Goal: Task Accomplishment & Management: Complete application form

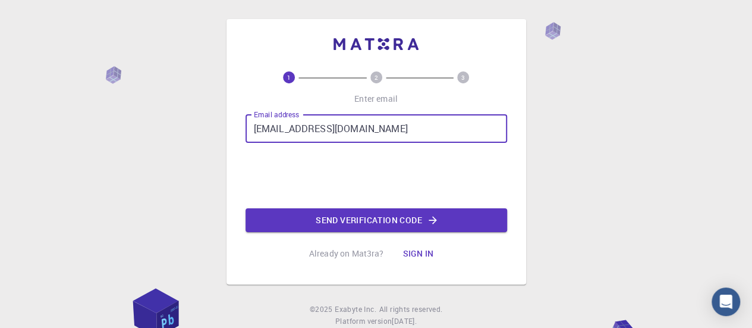
type input "[EMAIL_ADDRESS][DOMAIN_NAME]"
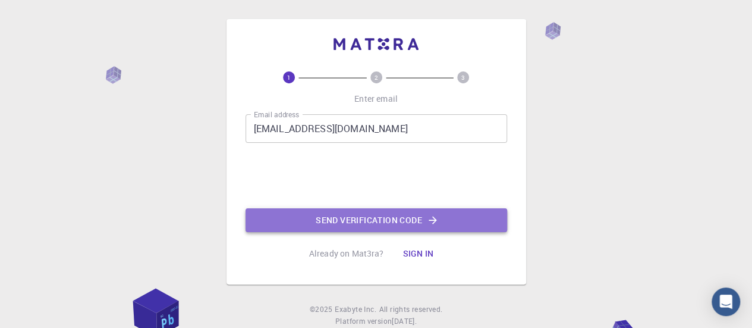
click at [351, 222] on button "Send verification code" at bounding box center [377, 220] width 262 height 24
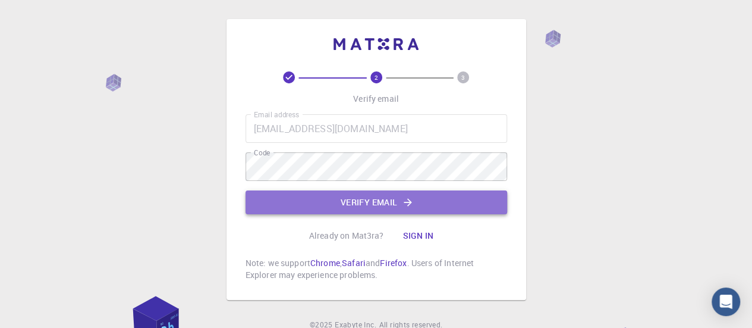
click at [385, 201] on button "Verify email" at bounding box center [377, 202] width 262 height 24
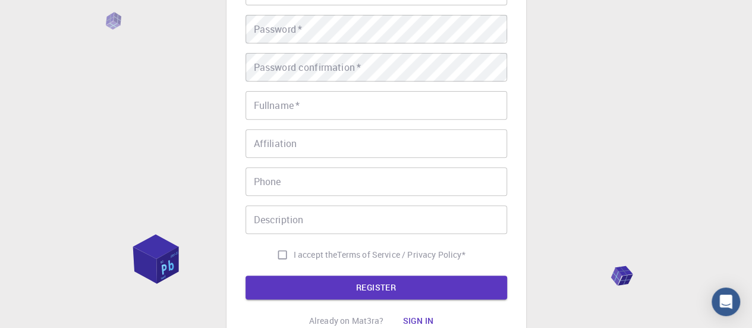
scroll to position [96, 0]
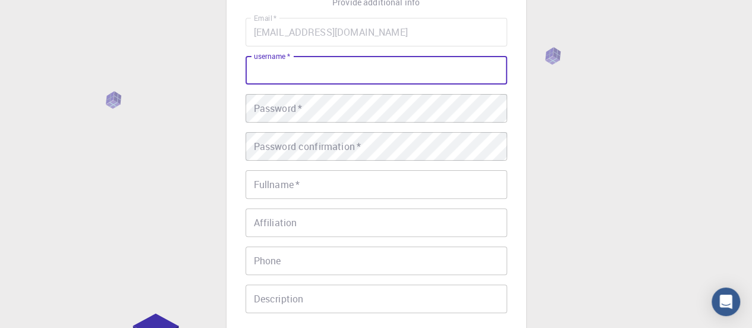
click at [293, 59] on input "username   *" at bounding box center [377, 70] width 262 height 29
type input "abhiwadhwa777"
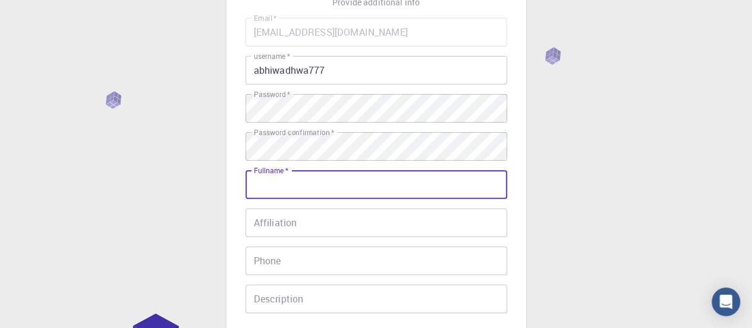
click at [315, 193] on input "Fullname   *" at bounding box center [377, 184] width 262 height 29
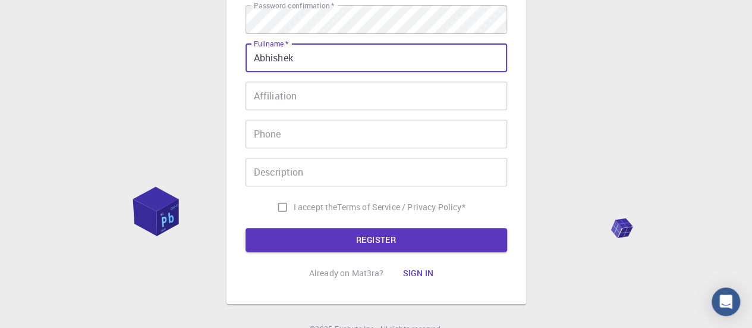
scroll to position [224, 0]
type input "Abhishek"
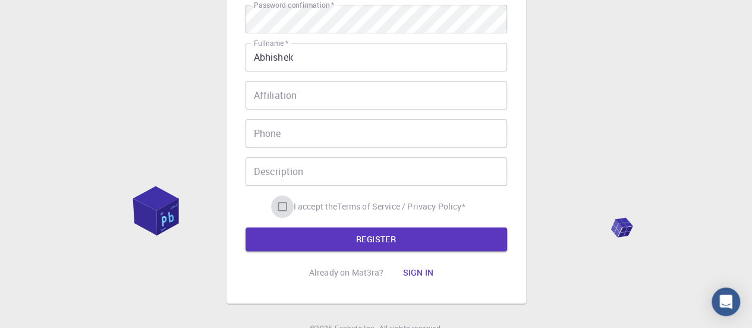
click at [280, 203] on input "I accept the Terms of Service / Privacy Policy *" at bounding box center [282, 206] width 23 height 23
checkbox input "true"
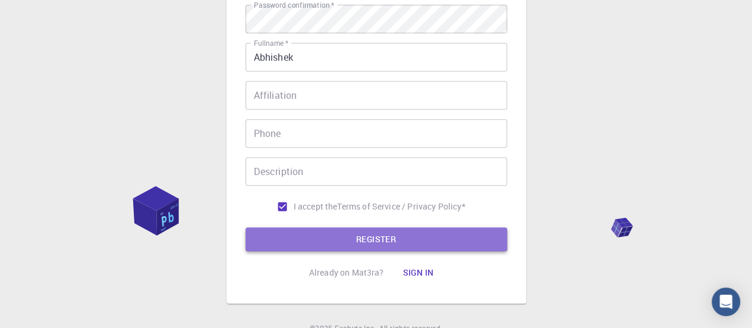
click at [308, 239] on button "REGISTER" at bounding box center [377, 239] width 262 height 24
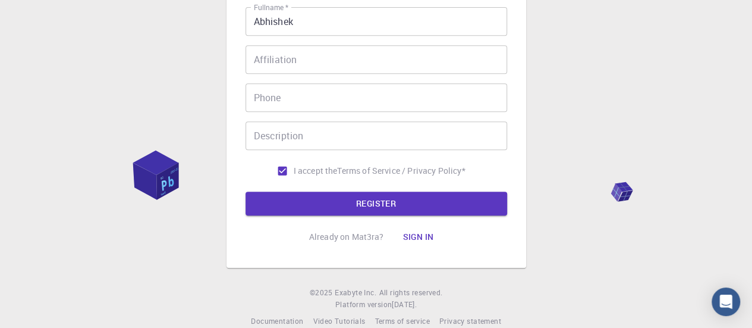
scroll to position [264, 0]
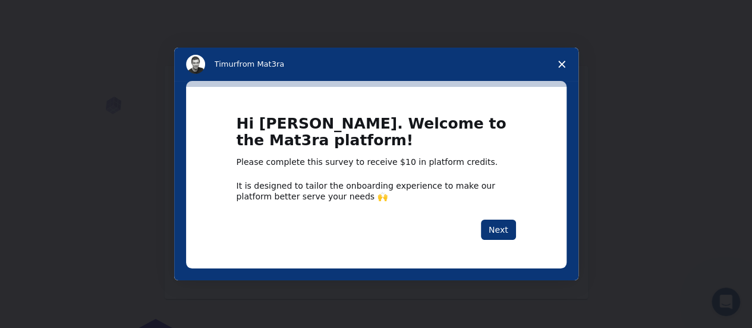
click at [441, 202] on div "It is designed to tailor the onboarding experience to make our platform better …" at bounding box center [377, 190] width 280 height 21
click at [561, 67] on icon "Close survey" at bounding box center [561, 64] width 7 height 7
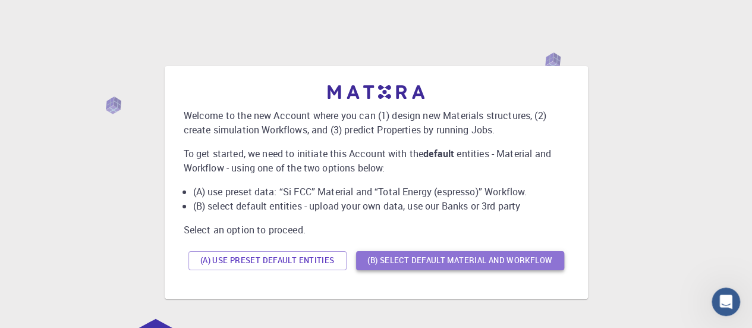
click at [428, 260] on button "(B) Select default material and workflow" at bounding box center [460, 260] width 208 height 19
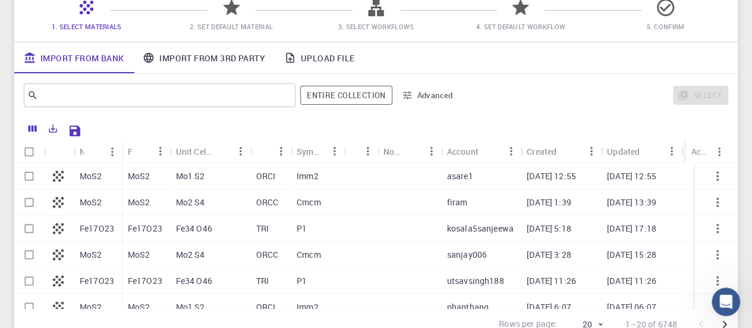
click at [370, 177] on div at bounding box center [360, 176] width 33 height 26
checkbox input "true"
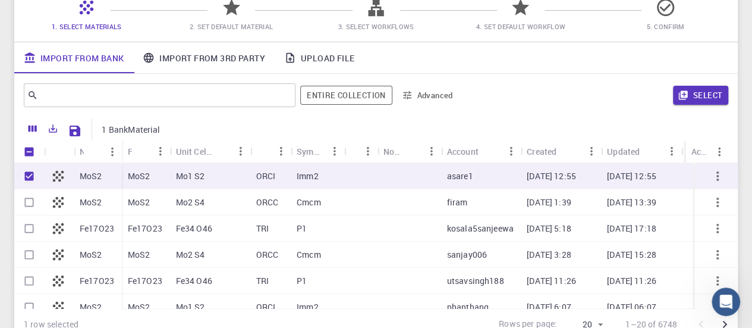
click at [222, 63] on link "Import From 3rd Party" at bounding box center [203, 57] width 141 height 31
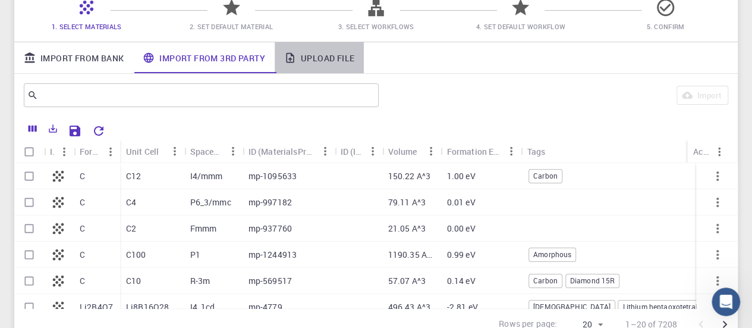
click at [329, 62] on link "Upload File" at bounding box center [319, 57] width 89 height 31
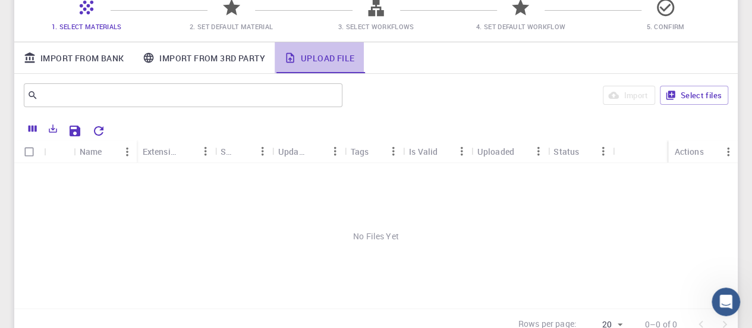
click at [329, 62] on link "Upload File" at bounding box center [319, 57] width 89 height 31
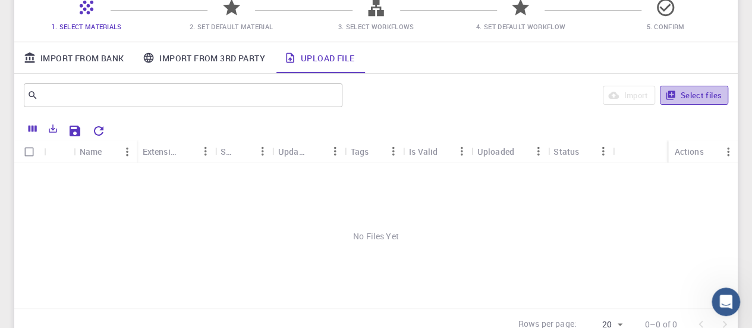
click at [687, 92] on button "Select files" at bounding box center [694, 95] width 68 height 19
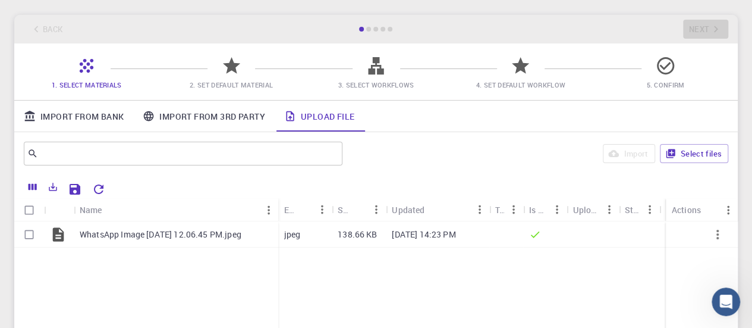
scroll to position [51, 0]
click at [375, 80] on span "3. Select Workflows" at bounding box center [376, 83] width 76 height 9
click at [379, 71] on icon at bounding box center [375, 64] width 15 height 17
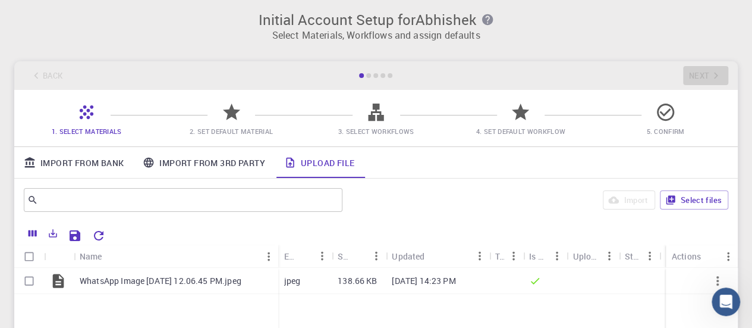
scroll to position [2, 0]
